Goal: Information Seeking & Learning: Compare options

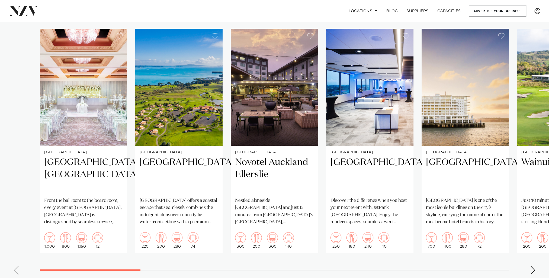
scroll to position [379, 0]
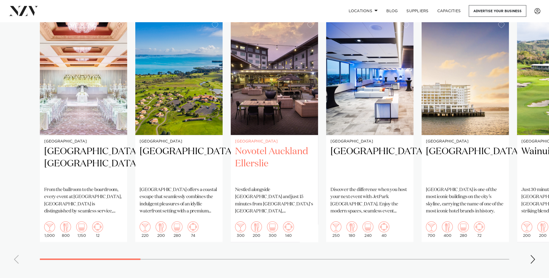
click at [278, 135] on img "3 / 23" at bounding box center [274, 76] width 87 height 117
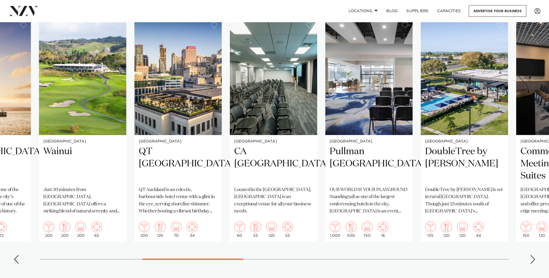
click at [221, 262] on swiper-container "Auckland [GEOGRAPHIC_DATA], [GEOGRAPHIC_DATA] From the ballroom to the boardroo…" at bounding box center [274, 143] width 549 height 250
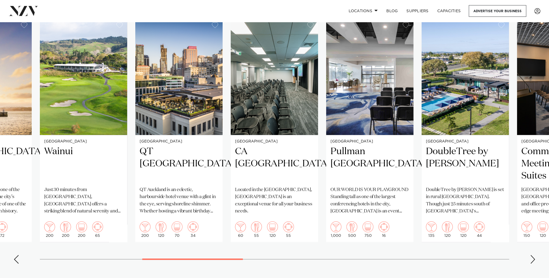
click at [532, 256] on div "Next slide" at bounding box center [532, 259] width 5 height 9
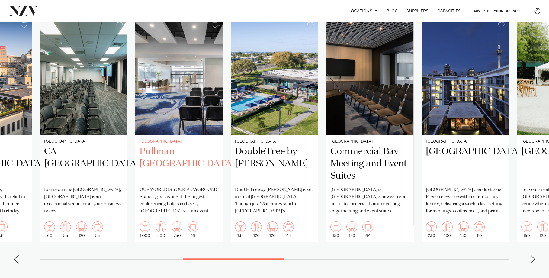
click at [170, 73] on img "9 / 23" at bounding box center [178, 76] width 87 height 117
click at [534, 260] on div "Next slide" at bounding box center [532, 259] width 5 height 9
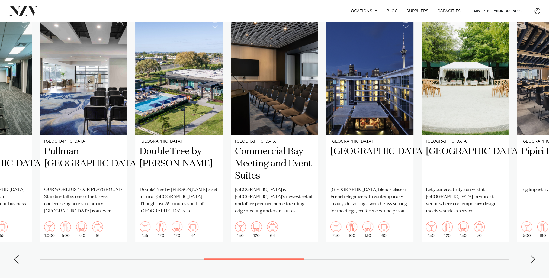
click at [532, 260] on div "Next slide" at bounding box center [532, 259] width 5 height 9
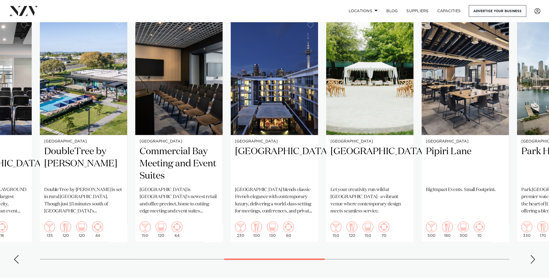
click at [532, 260] on div "Next slide" at bounding box center [532, 259] width 5 height 9
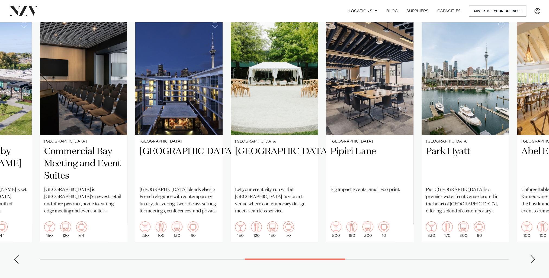
click at [532, 260] on div "Next slide" at bounding box center [532, 259] width 5 height 9
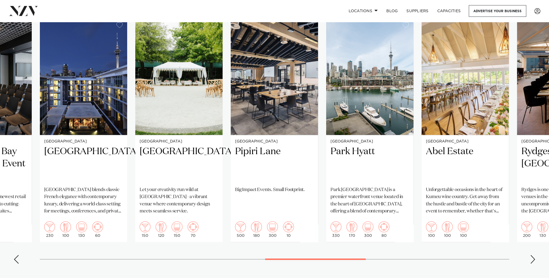
click at [532, 260] on div "Next slide" at bounding box center [532, 259] width 5 height 9
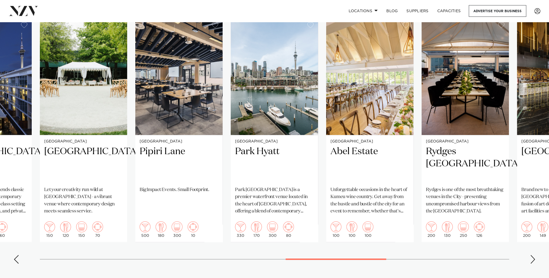
click at [532, 260] on div "Next slide" at bounding box center [532, 259] width 5 height 9
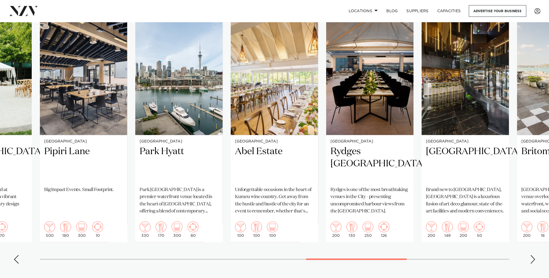
click at [532, 260] on div "Next slide" at bounding box center [532, 259] width 5 height 9
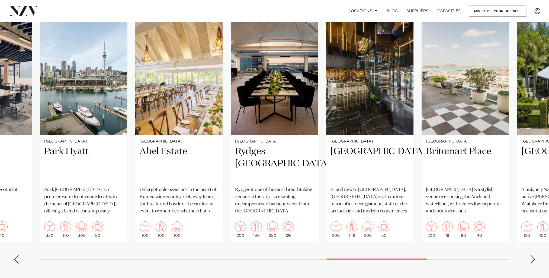
click at [360, 261] on swiper-container "Auckland Cordis, Auckland From the ballroom to the boardroom, every event at Co…" at bounding box center [274, 143] width 549 height 250
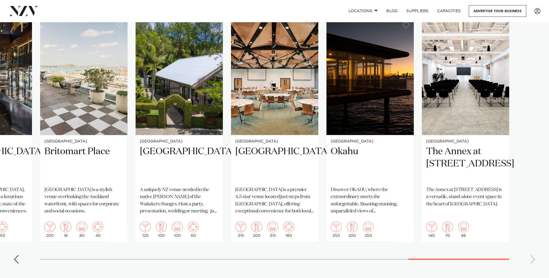
click at [453, 254] on swiper-container "Auckland Cordis, Auckland From the ballroom to the boardroom, every event at Co…" at bounding box center [274, 143] width 549 height 250
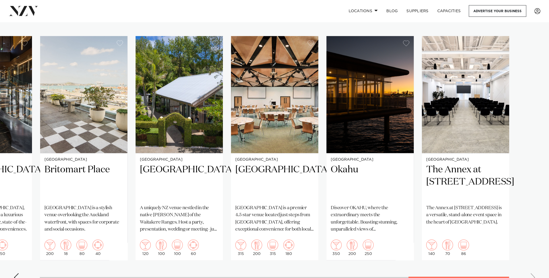
scroll to position [352, 0]
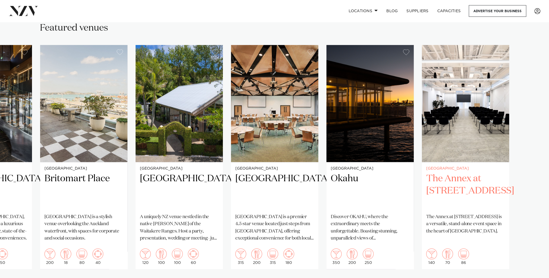
click at [470, 184] on h2 "The Annex at [STREET_ADDRESS]" at bounding box center [465, 191] width 79 height 37
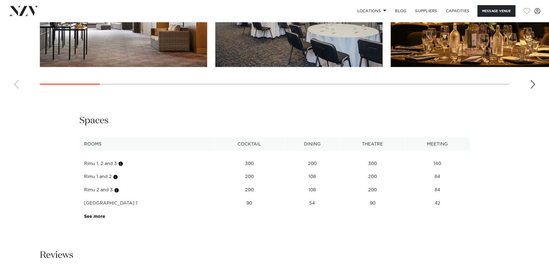
scroll to position [623, 0]
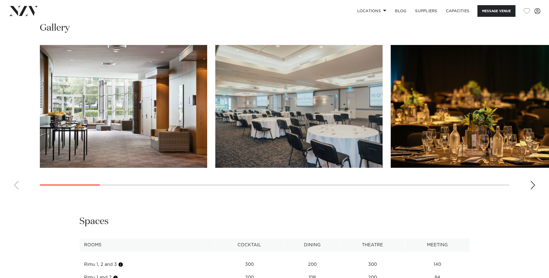
click at [531, 184] on div "Next slide" at bounding box center [532, 185] width 5 height 9
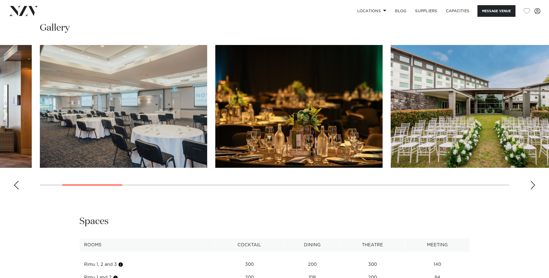
click at [531, 184] on div "Next slide" at bounding box center [532, 185] width 5 height 9
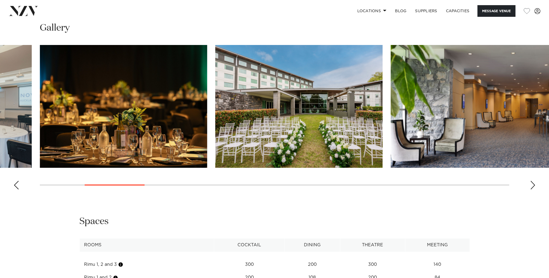
click at [531, 184] on div "Next slide" at bounding box center [532, 185] width 5 height 9
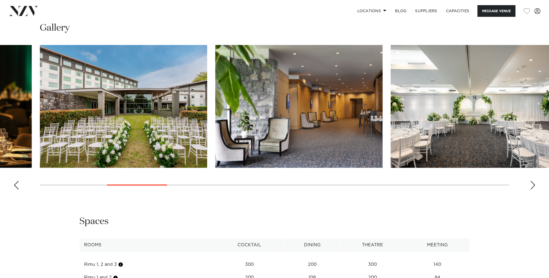
click at [531, 185] on div "Next slide" at bounding box center [532, 185] width 5 height 9
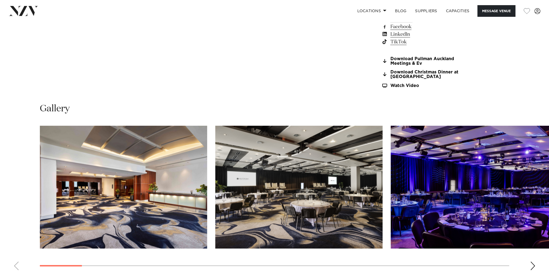
scroll to position [569, 0]
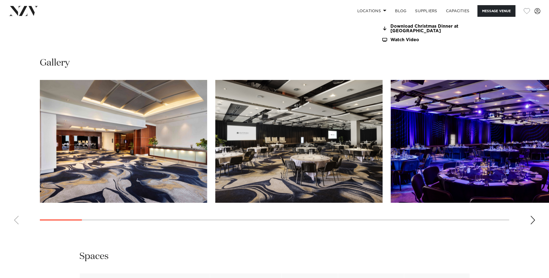
click at [530, 219] on div "Next slide" at bounding box center [532, 220] width 5 height 9
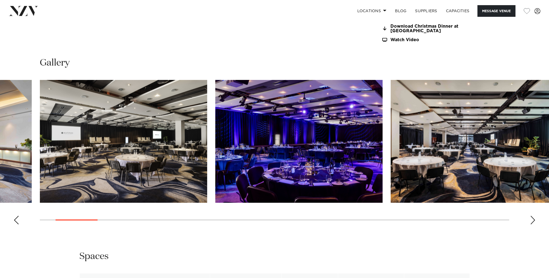
click at [535, 221] on div "Next slide" at bounding box center [532, 220] width 5 height 9
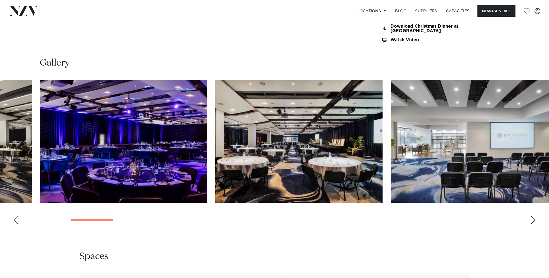
click at [534, 221] on div "Next slide" at bounding box center [532, 220] width 5 height 9
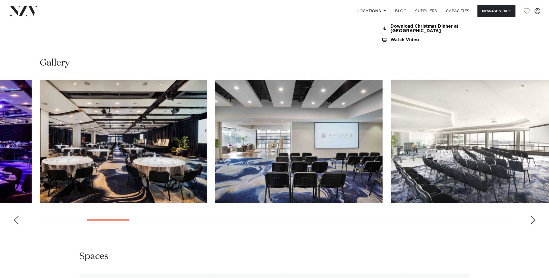
click at [534, 221] on div "Next slide" at bounding box center [532, 220] width 5 height 9
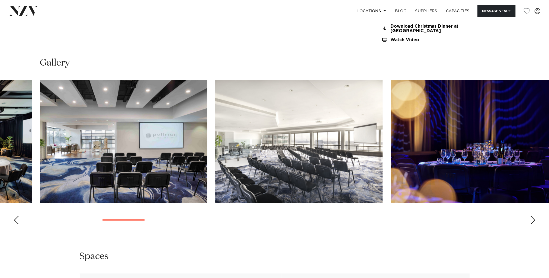
click at [534, 221] on div "Next slide" at bounding box center [532, 220] width 5 height 9
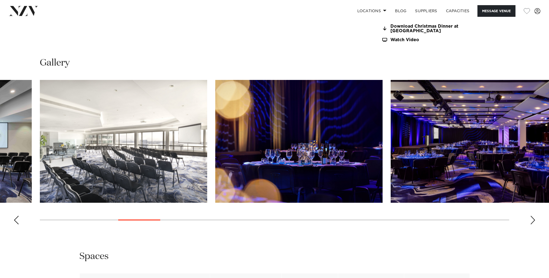
click at [534, 221] on div "Next slide" at bounding box center [532, 220] width 5 height 9
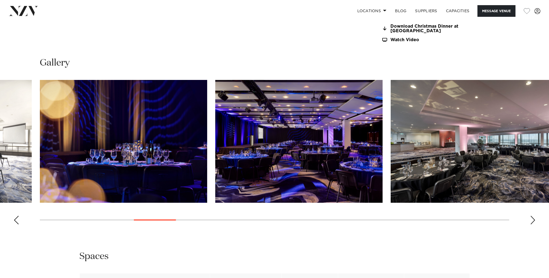
click at [534, 221] on div "Next slide" at bounding box center [532, 220] width 5 height 9
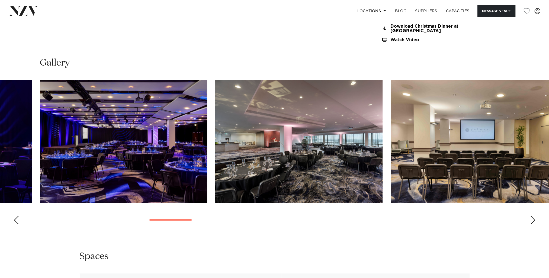
click at [534, 221] on div "Next slide" at bounding box center [532, 220] width 5 height 9
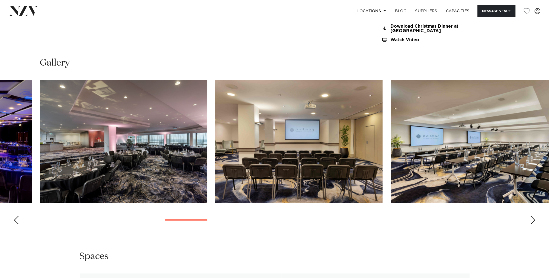
click at [534, 221] on div "Next slide" at bounding box center [532, 220] width 5 height 9
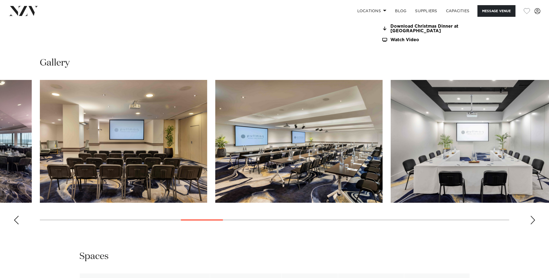
click at [534, 221] on div "Next slide" at bounding box center [532, 220] width 5 height 9
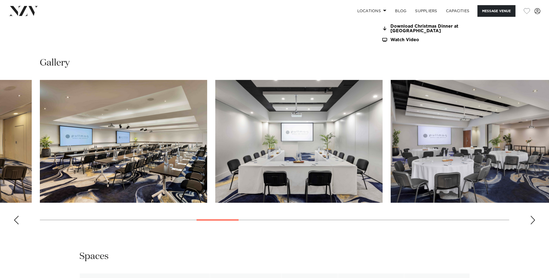
click at [534, 221] on div "Next slide" at bounding box center [532, 220] width 5 height 9
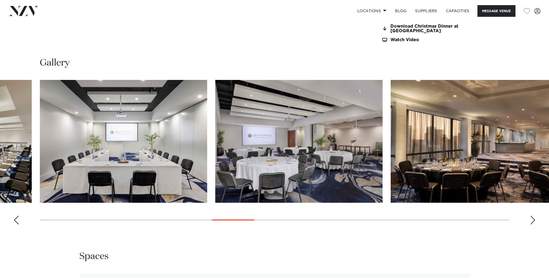
click at [534, 221] on div "Next slide" at bounding box center [532, 220] width 5 height 9
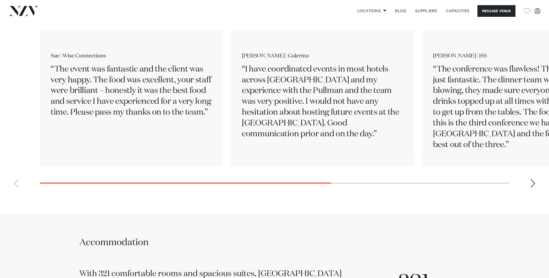
scroll to position [1057, 0]
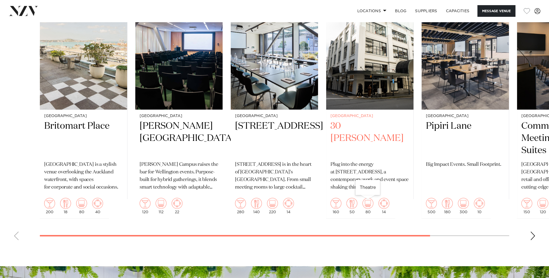
scroll to position [1030, 0]
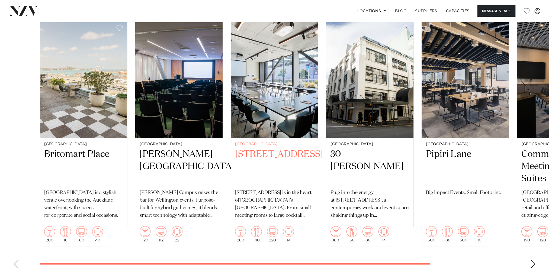
click at [274, 104] on img "3 / 6" at bounding box center [274, 79] width 87 height 117
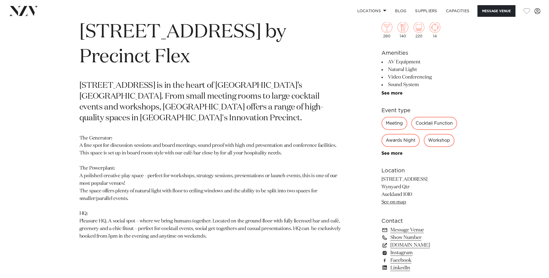
scroll to position [298, 0]
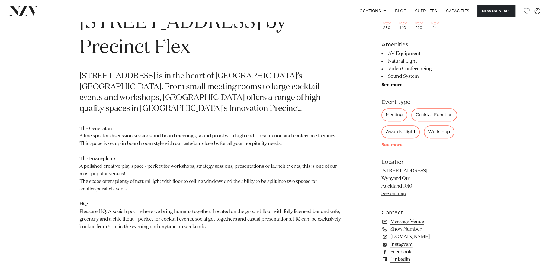
click at [392, 144] on link "See more" at bounding box center [402, 145] width 42 height 4
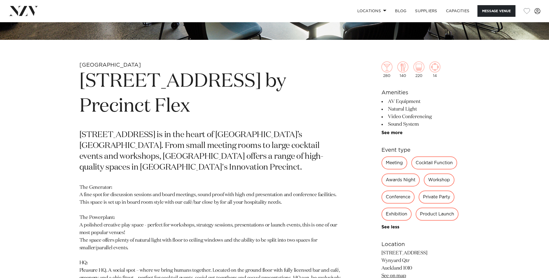
scroll to position [244, 0]
